Goal: Check status: Check status

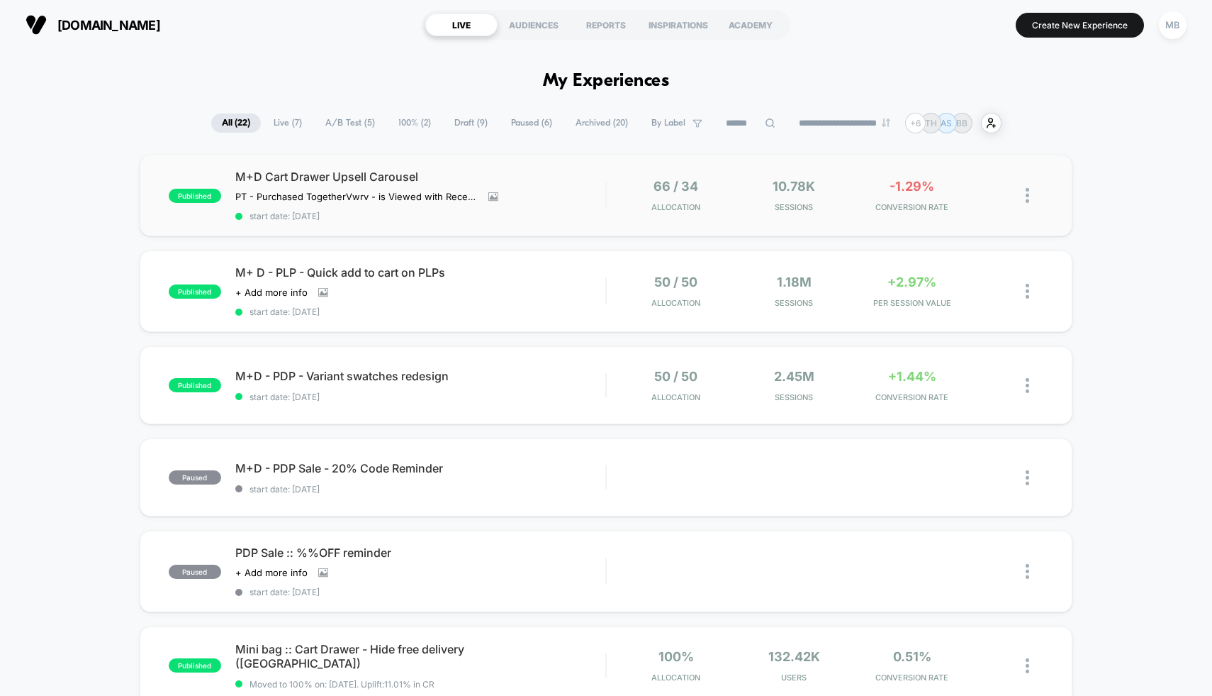
click at [614, 213] on div "published M+D Cart Drawer Upsell Carousel PT - Purchased Together Vwrv - is Vie…" at bounding box center [607, 196] width 934 height 82
